Goal: Task Accomplishment & Management: Manage account settings

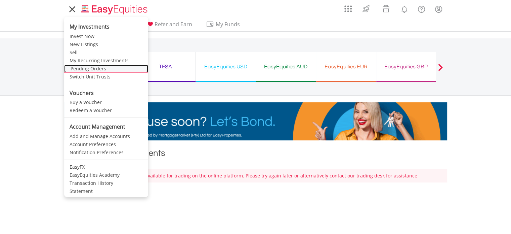
click at [98, 66] on link "Pending Orders" at bounding box center [106, 69] width 84 height 8
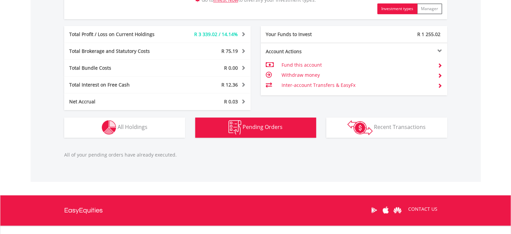
scroll to position [331, 0]
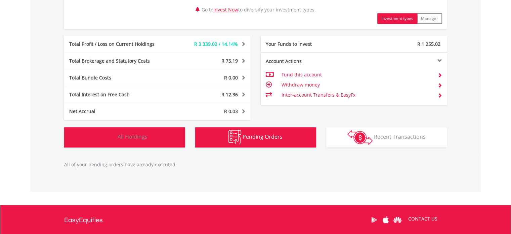
click at [130, 136] on span "All Holdings" at bounding box center [133, 136] width 30 height 7
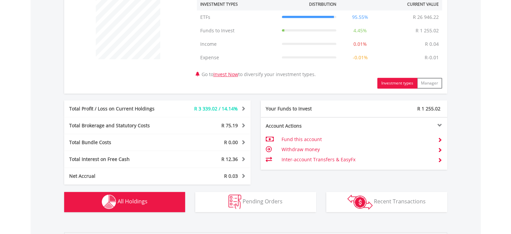
scroll to position [263, 0]
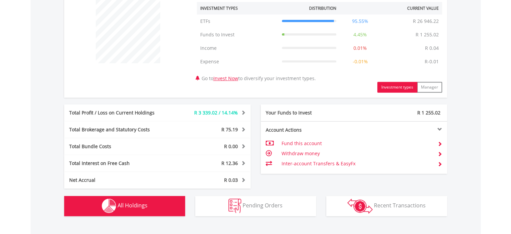
click at [244, 112] on span at bounding box center [242, 112] width 6 height 5
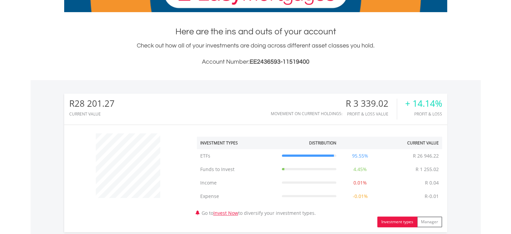
scroll to position [0, 0]
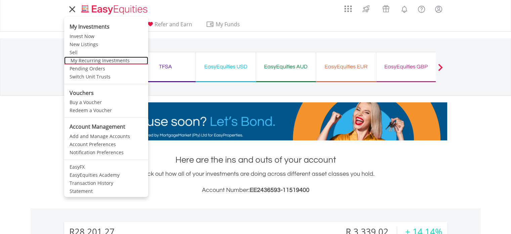
click at [83, 61] on link "My Recurring Investments" at bounding box center [106, 60] width 84 height 8
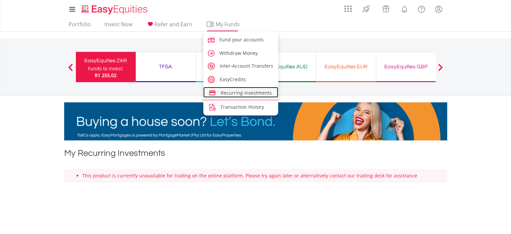
click at [238, 95] on span "Recurring Investments" at bounding box center [246, 92] width 51 height 6
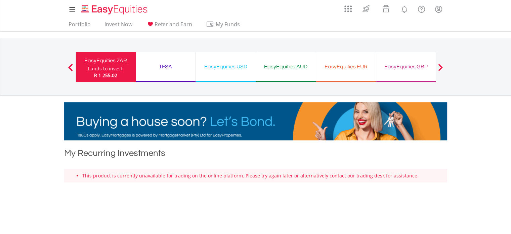
click at [241, 67] on div "EasyEquities USD" at bounding box center [226, 66] width 52 height 9
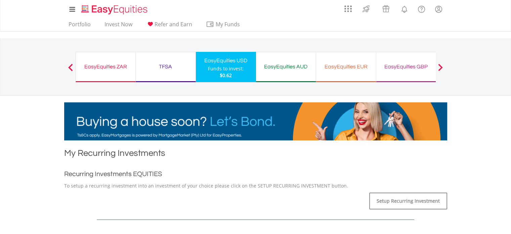
click at [114, 64] on div "EasyEquities ZAR" at bounding box center [105, 66] width 51 height 9
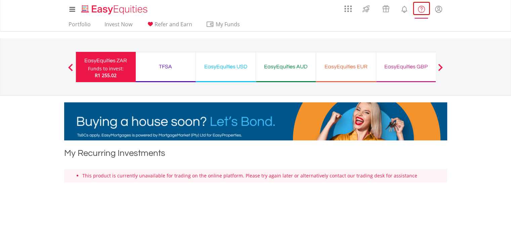
click at [421, 10] on lord-icon "FAQ's and Support" at bounding box center [422, 9] width 8 height 8
